Goal: Use online tool/utility: Utilize a website feature to perform a specific function

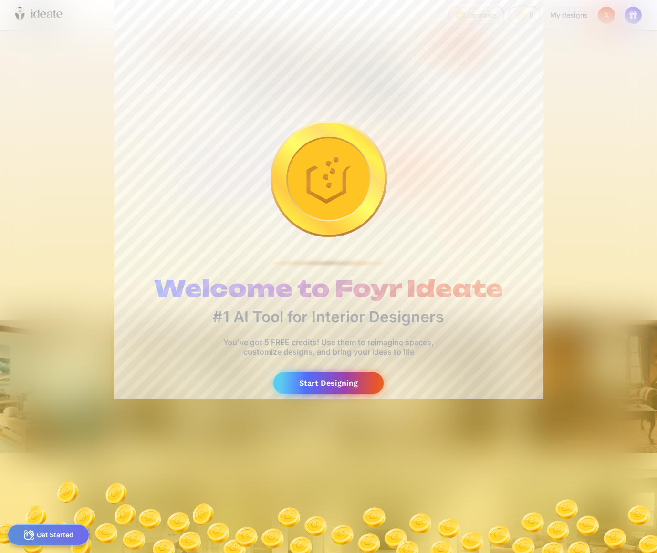
click at [340, 386] on div "Start Designing" at bounding box center [328, 383] width 110 height 22
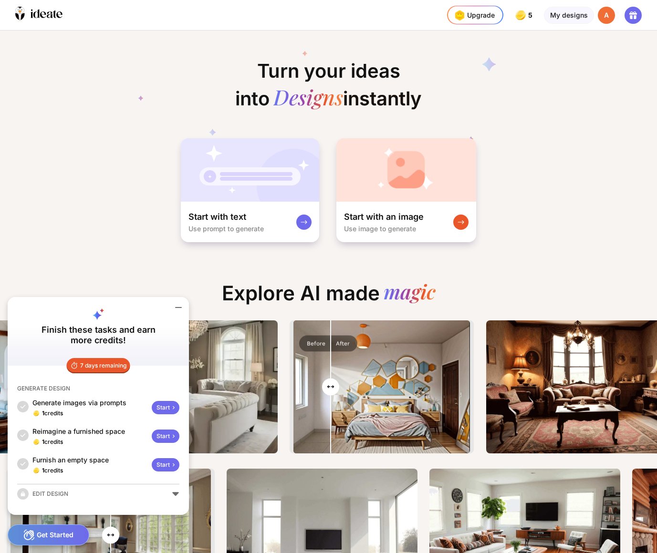
click at [335, 373] on input "range" at bounding box center [381, 387] width 175 height 133
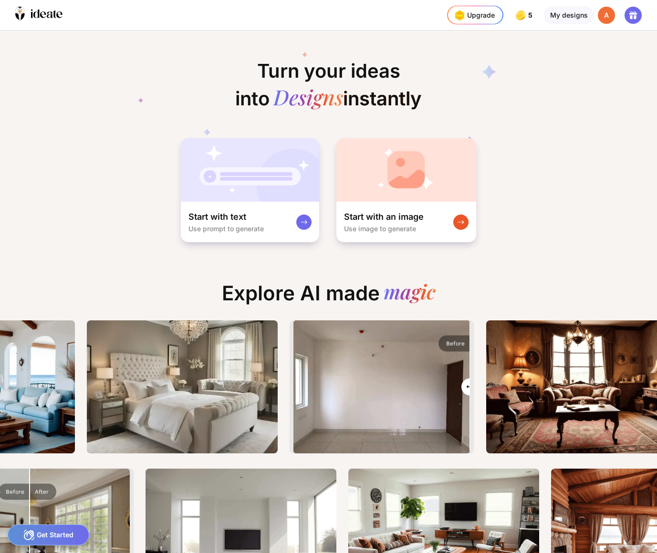
drag, startPoint x: 331, startPoint y: 393, endPoint x: 505, endPoint y: 380, distance: 174.1
click at [505, 380] on div ""rustic urban jungle living room. warm palette walls. dark green cozy sofa. vei…" at bounding box center [483, 387] width 2825 height 133
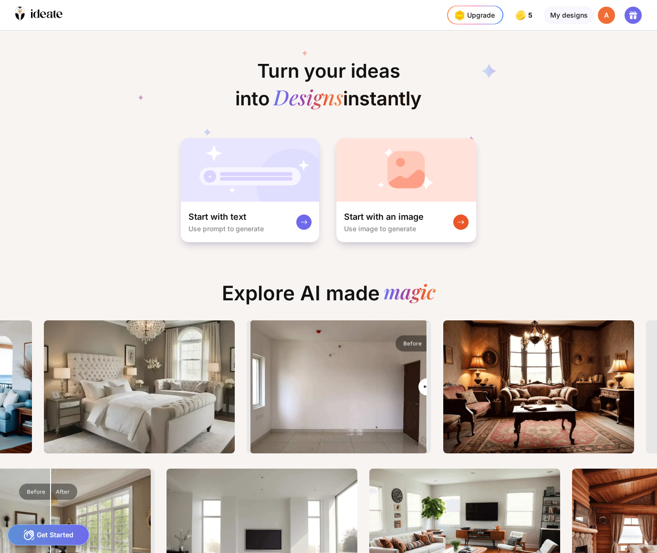
click at [352, 332] on input "range" at bounding box center [338, 387] width 175 height 133
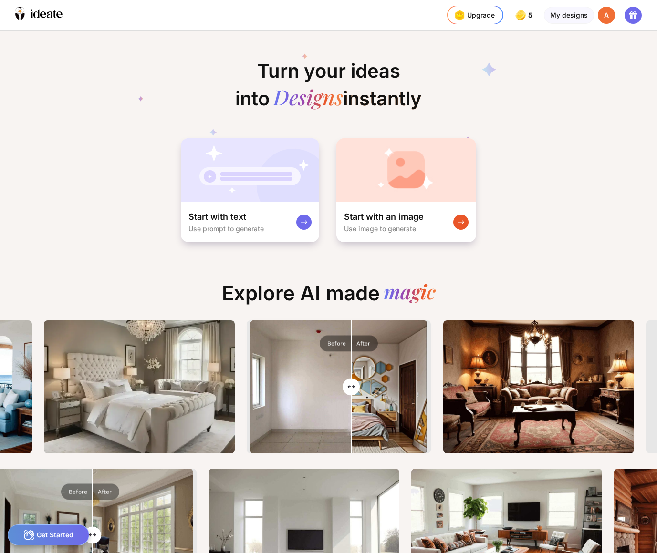
type input "****"
click at [332, 342] on input "range" at bounding box center [338, 387] width 175 height 133
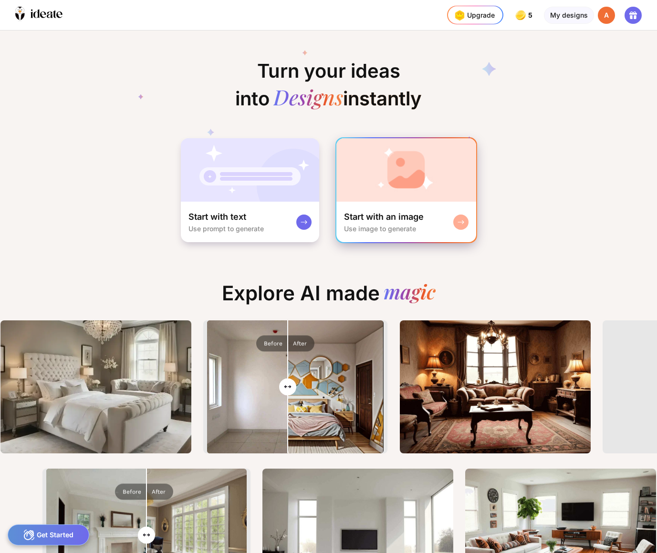
click at [379, 212] on div "Start with an image" at bounding box center [384, 216] width 80 height 11
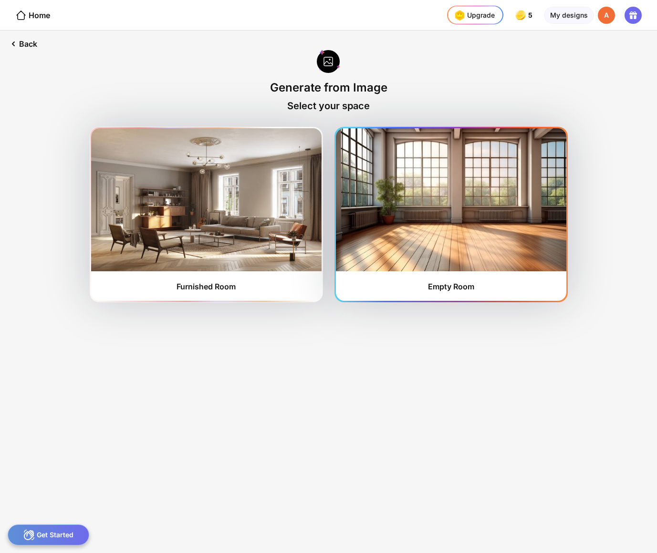
click at [411, 256] on img at bounding box center [451, 199] width 230 height 143
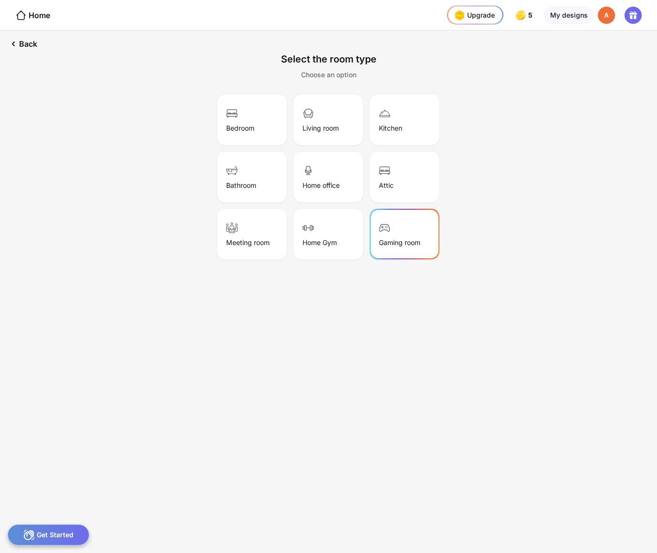
click at [389, 230] on img at bounding box center [384, 227] width 11 height 11
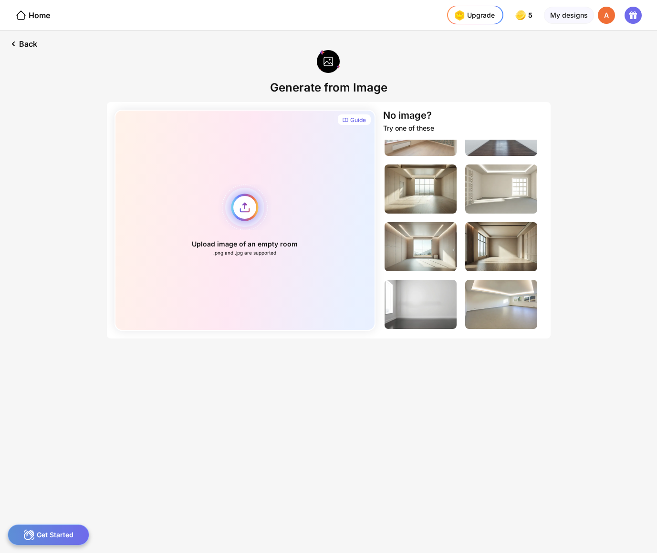
click at [326, 239] on div "Upload image of an empty room .png and .jpg are supported" at bounding box center [244, 220] width 261 height 221
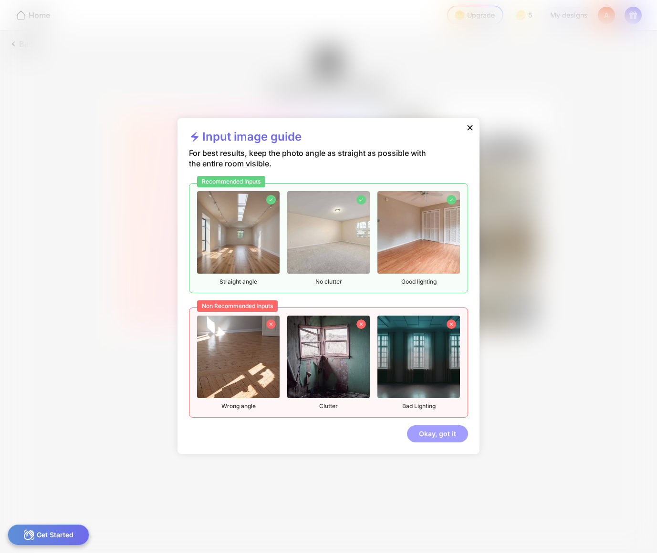
click at [438, 435] on div "Okay, got it" at bounding box center [437, 433] width 61 height 17
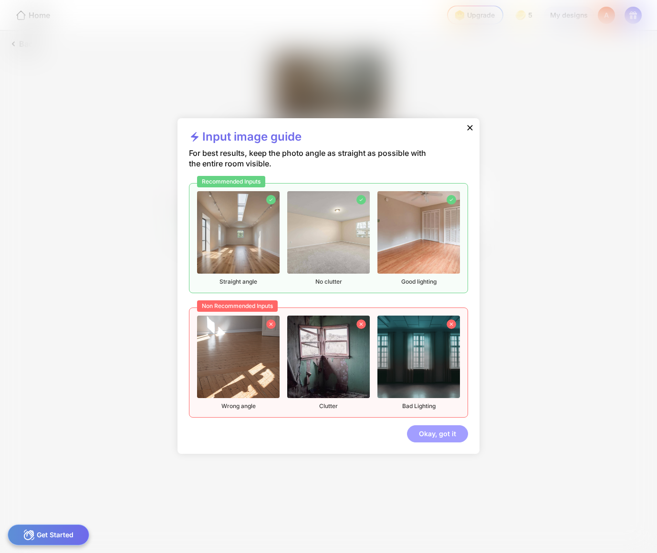
click at [444, 438] on div "Okay, got it" at bounding box center [437, 433] width 61 height 17
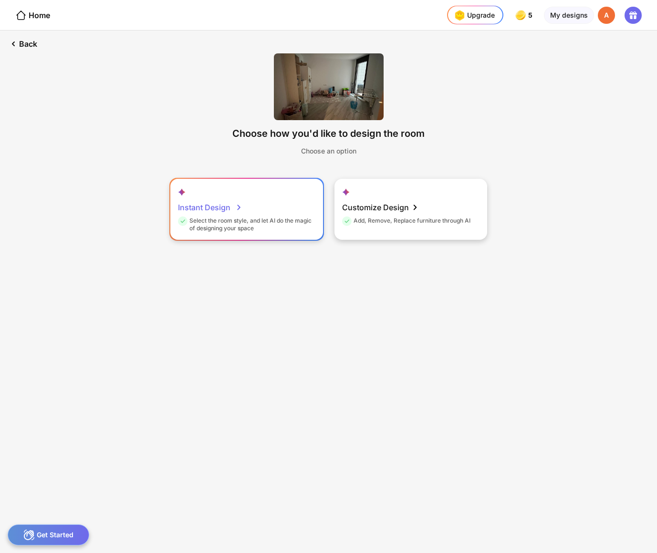
click at [249, 230] on div "Select the room style, and let AI do the magic of designing your space" at bounding box center [245, 224] width 135 height 15
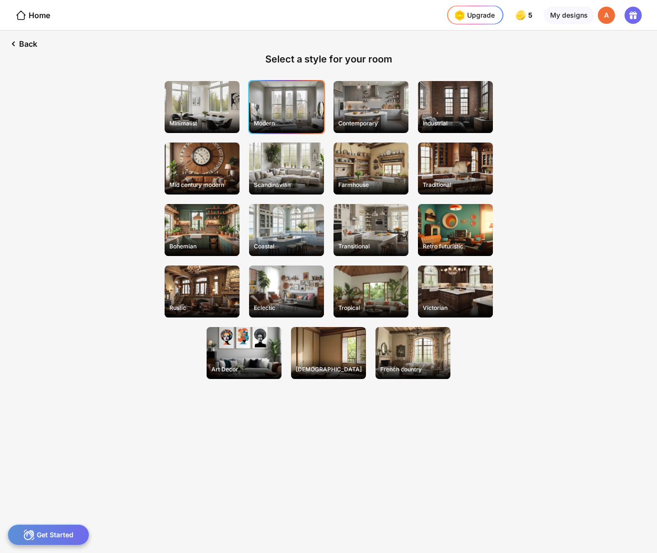
click at [293, 113] on div "Modern" at bounding box center [286, 107] width 75 height 52
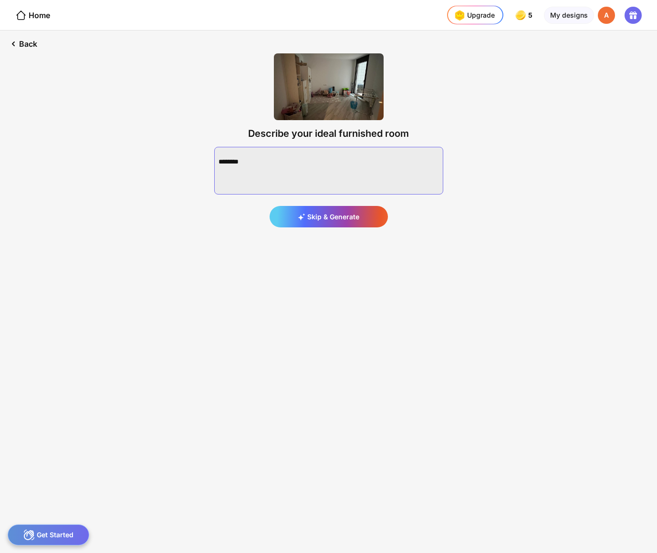
click at [247, 161] on textarea at bounding box center [328, 171] width 229 height 48
paste textarea "**********"
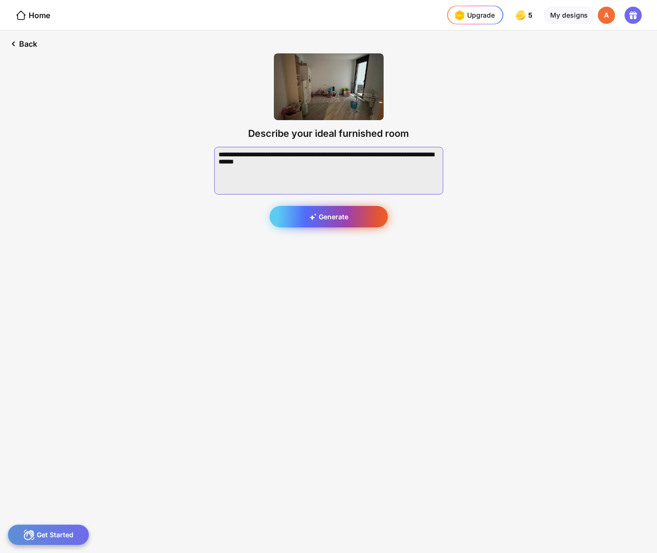
type textarea "**********"
click at [351, 218] on div "Generate" at bounding box center [329, 216] width 118 height 21
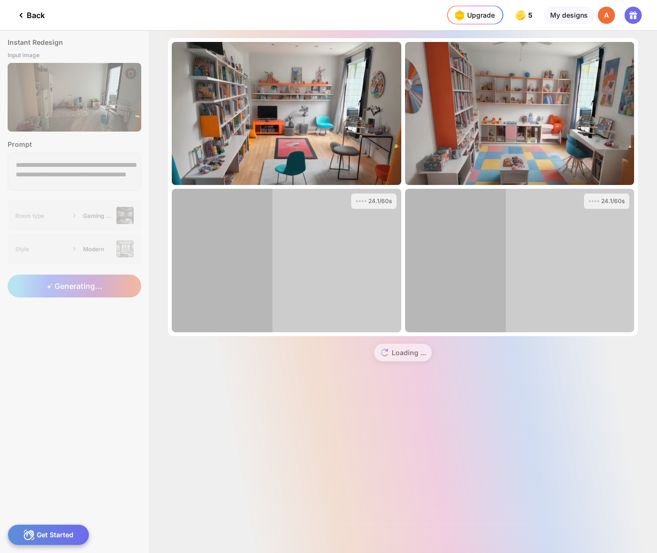
click at [94, 201] on div "**********" at bounding box center [328, 292] width 657 height 523
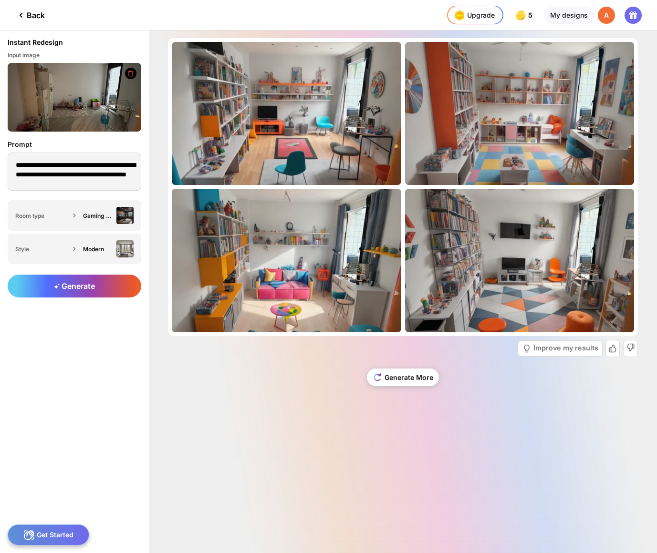
click at [71, 114] on img at bounding box center [75, 97] width 134 height 69
click at [104, 219] on div "Gaming room" at bounding box center [106, 215] width 54 height 17
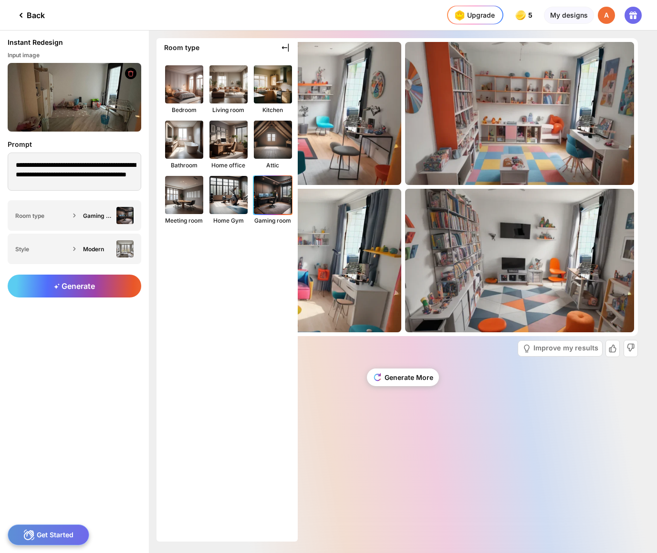
click at [275, 201] on img at bounding box center [273, 195] width 42 height 42
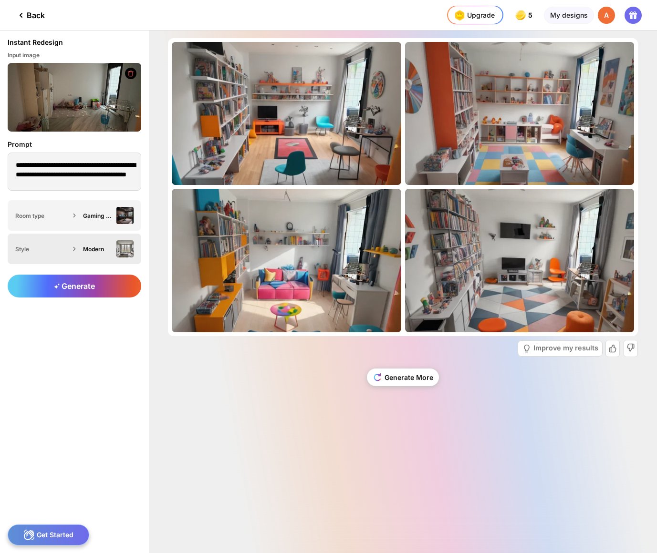
click at [81, 250] on div "Modern" at bounding box center [106, 248] width 54 height 17
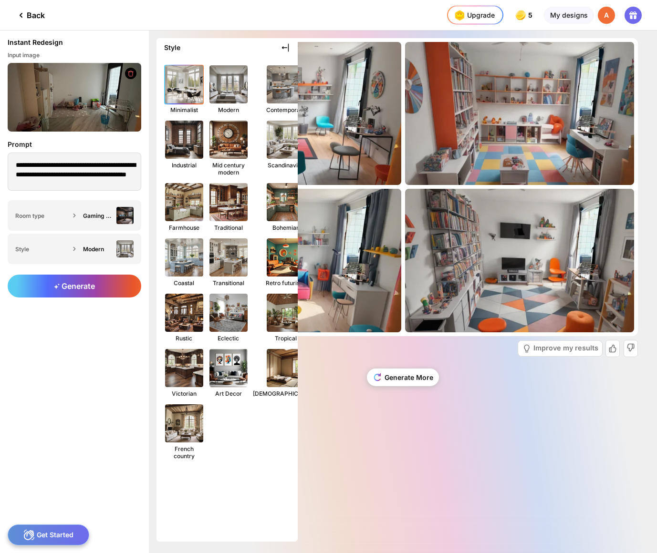
click at [182, 91] on img at bounding box center [184, 84] width 42 height 42
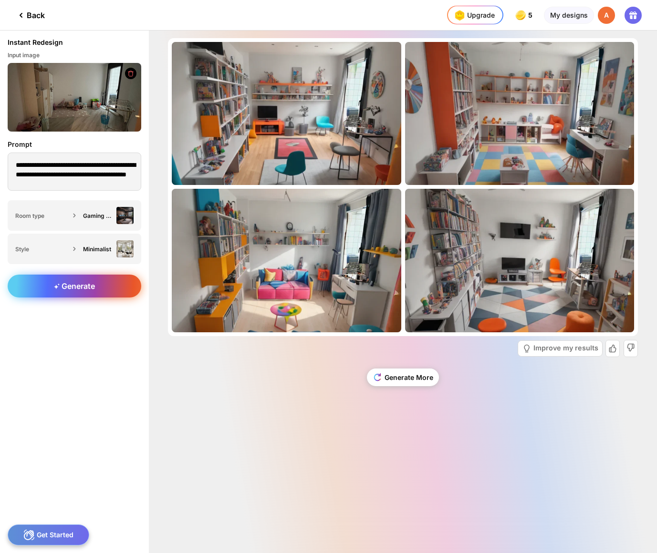
click at [83, 283] on span "Generate" at bounding box center [74, 286] width 41 height 10
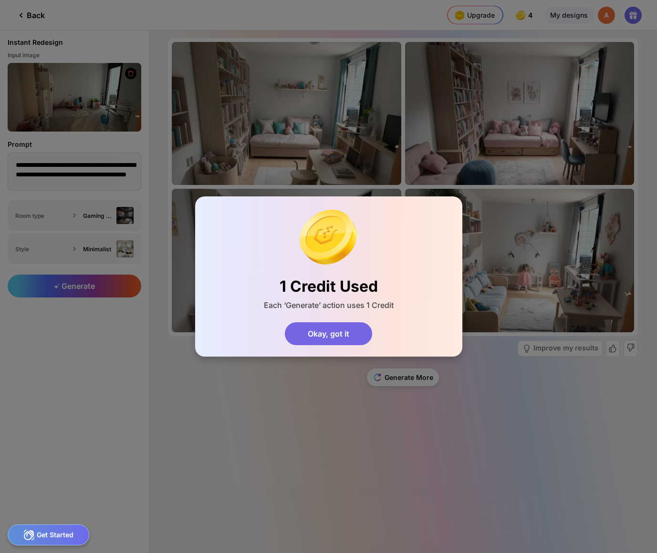
click at [338, 338] on div "Okay, got it" at bounding box center [328, 333] width 87 height 23
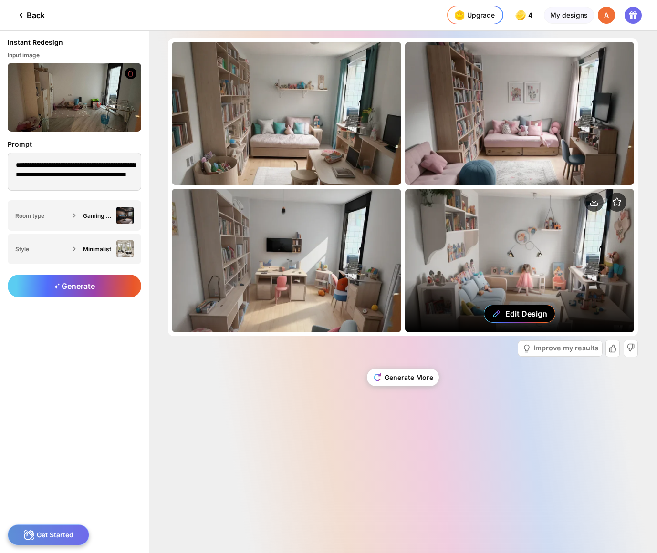
click at [573, 312] on div "Edit Design" at bounding box center [519, 260] width 229 height 143
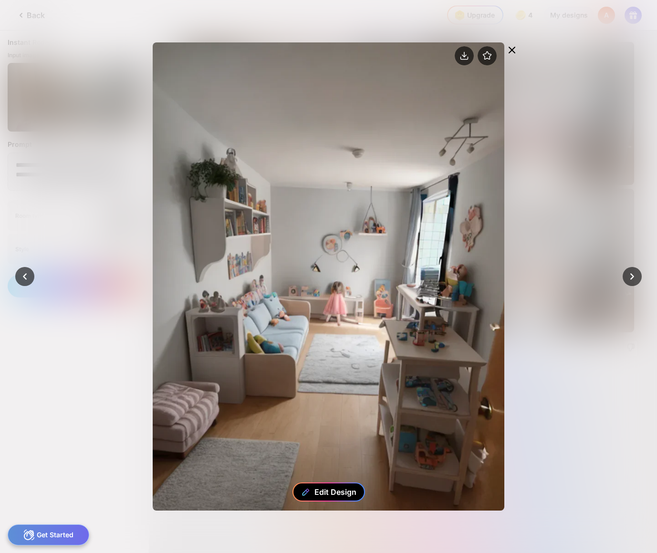
click at [341, 492] on div "Edit Design" at bounding box center [335, 492] width 42 height 10
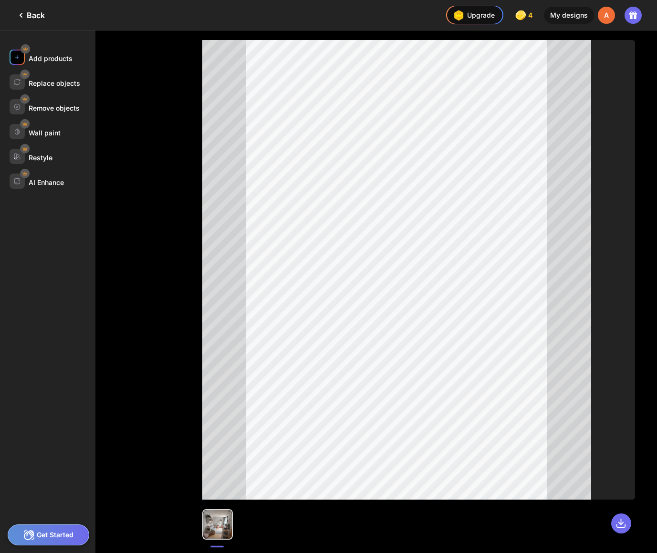
click at [23, 59] on div at bounding box center [17, 57] width 15 height 15
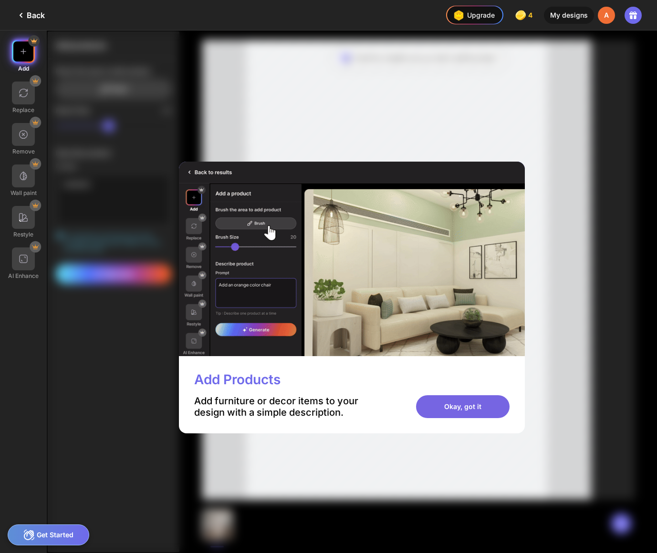
click at [456, 415] on div "Okay, got it" at bounding box center [462, 406] width 93 height 23
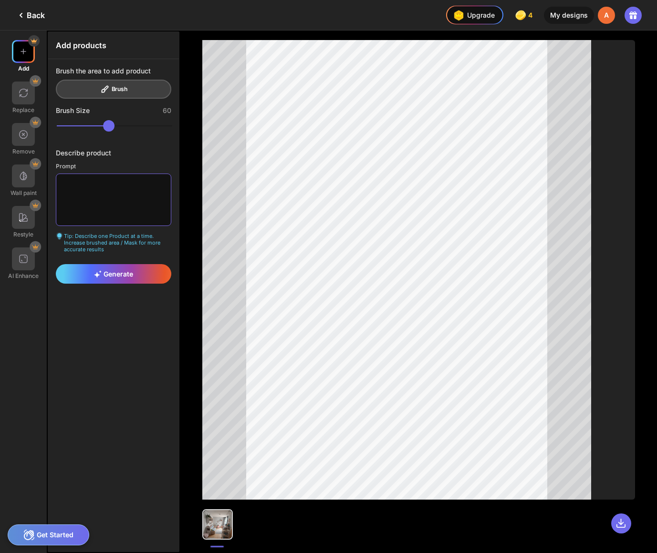
click at [124, 183] on textarea at bounding box center [113, 200] width 115 height 52
type textarea "*"
type textarea "*****"
drag, startPoint x: 140, startPoint y: 273, endPoint x: 172, endPoint y: 264, distance: 33.2
click at [140, 272] on div "Generate" at bounding box center [113, 274] width 115 height 20
